Goal: Check status

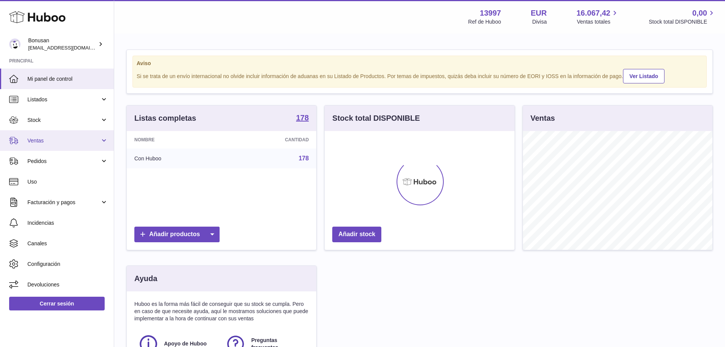
scroll to position [119, 190]
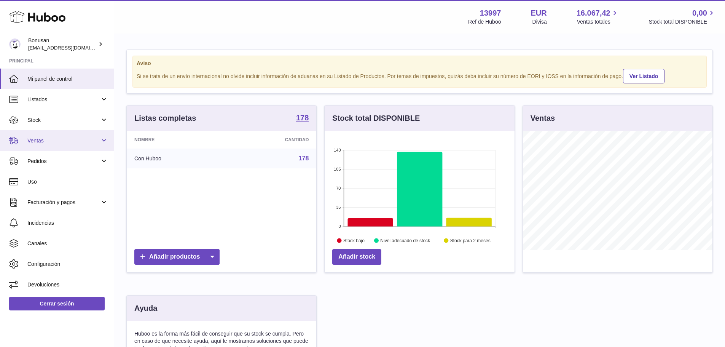
click at [57, 141] on span "Ventas" at bounding box center [63, 140] width 73 height 7
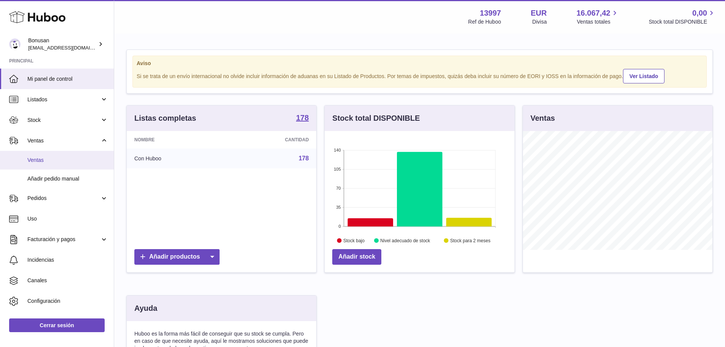
click at [52, 160] on span "Ventas" at bounding box center [67, 159] width 81 height 7
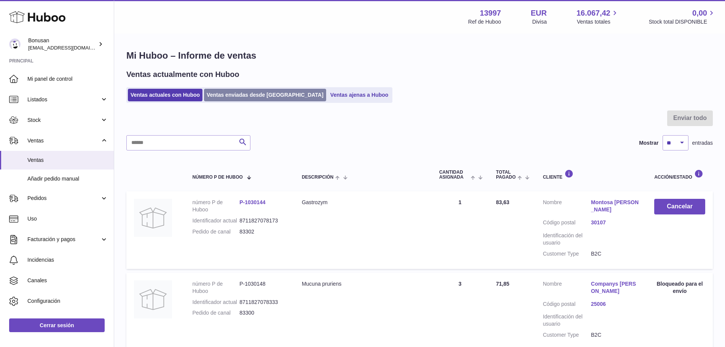
click at [238, 97] on link "Ventas enviadas desde [GEOGRAPHIC_DATA]" at bounding box center [265, 95] width 122 height 13
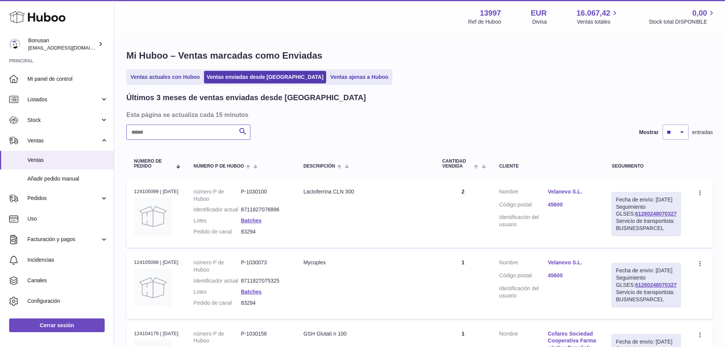
click at [185, 132] on input "text" at bounding box center [188, 132] width 124 height 15
paste input "*****"
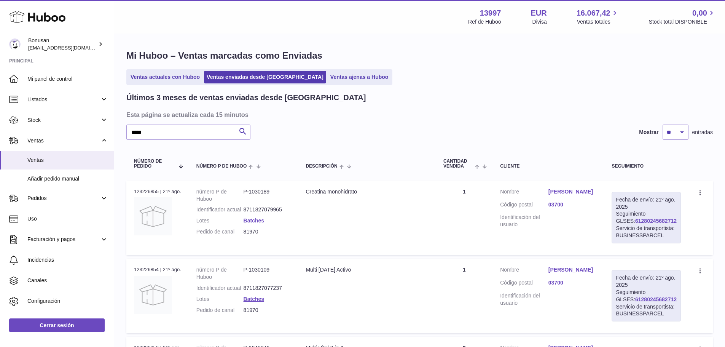
drag, startPoint x: 670, startPoint y: 221, endPoint x: 625, endPoint y: 220, distance: 44.6
click at [625, 220] on div "Fecha de envío: 21º ago. 2025 Seguimiento GLSES: 61280245682712 Servicio de tra…" at bounding box center [646, 217] width 69 height 51
copy link "61280245682712"
drag, startPoint x: 126, startPoint y: 129, endPoint x: 109, endPoint y: 130, distance: 17.5
click at [109, 128] on div "Huboo Bonusan internalAdmin-13997@internal.huboo.com Principal Mi panel de cont…" at bounding box center [362, 276] width 725 height 553
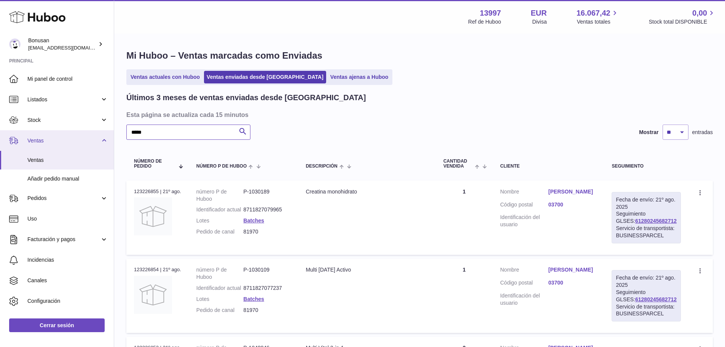
paste input "text"
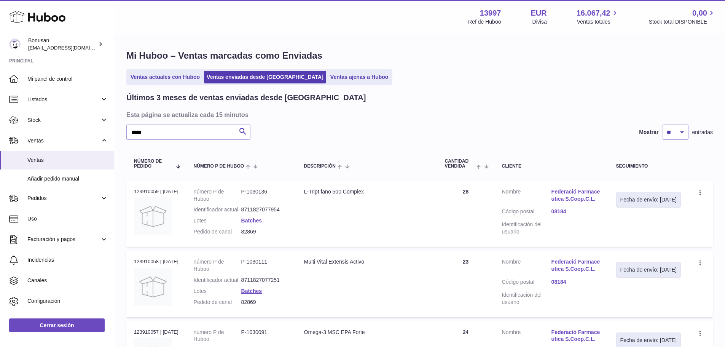
drag, startPoint x: 158, startPoint y: 191, endPoint x: 132, endPoint y: 190, distance: 25.9
click at [132, 190] on td "N° de pedido 123910059 | 1º sep." at bounding box center [156, 213] width 60 height 66
copy div "123910059"
drag, startPoint x: 176, startPoint y: 132, endPoint x: 95, endPoint y: 135, distance: 81.1
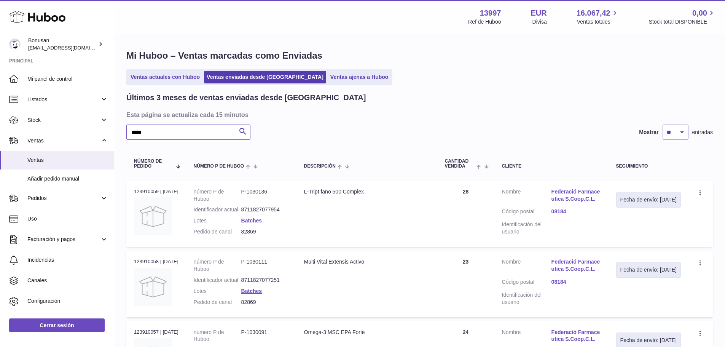
paste input "text"
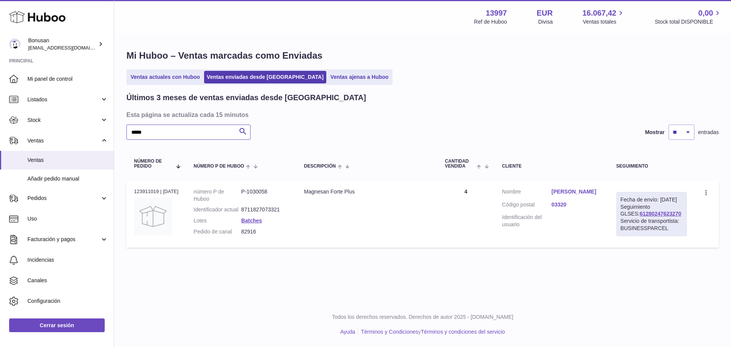
type input "*****"
drag, startPoint x: 666, startPoint y: 221, endPoint x: 620, endPoint y: 221, distance: 45.7
click at [620, 221] on div "Fecha de envío: 2º sep. 2025 Seguimiento GLSES: 61280247623270 Servicio de tran…" at bounding box center [651, 214] width 70 height 44
copy link "61280247623270"
